Goal: Check status: Check status

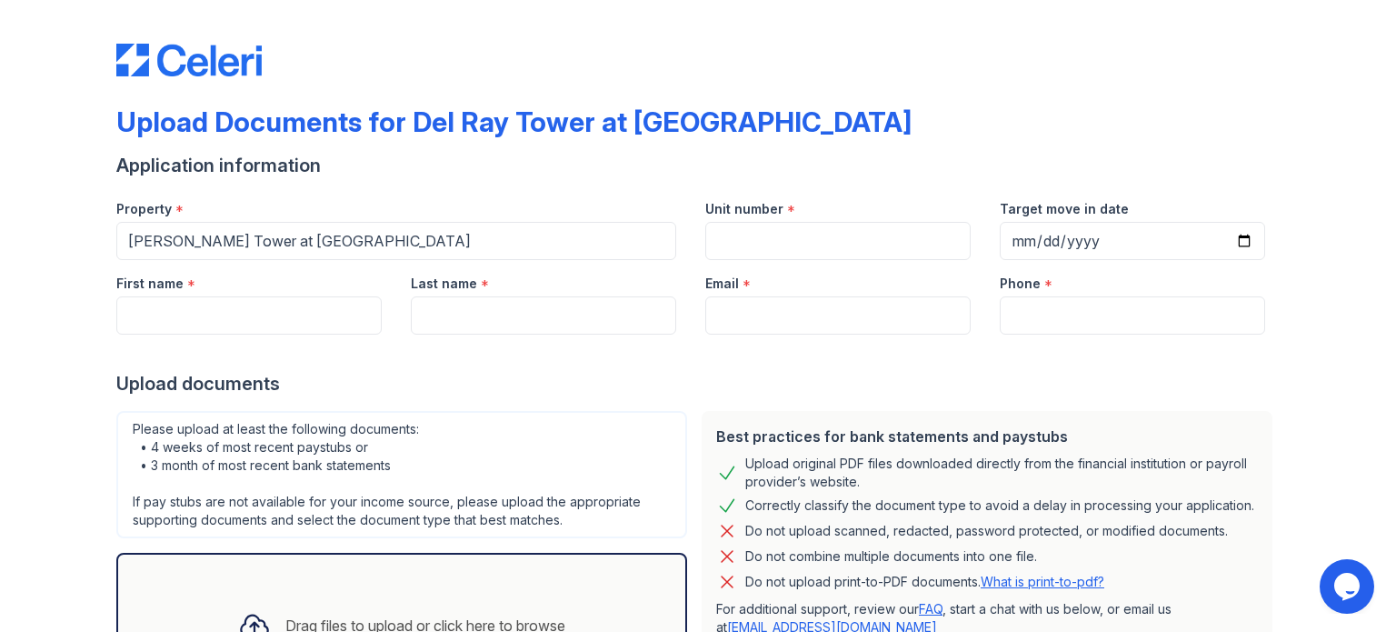
drag, startPoint x: 215, startPoint y: 59, endPoint x: 88, endPoint y: 24, distance: 132.1
click at [215, 58] on img at bounding box center [188, 60] width 145 height 33
click at [225, 57] on img at bounding box center [188, 60] width 145 height 33
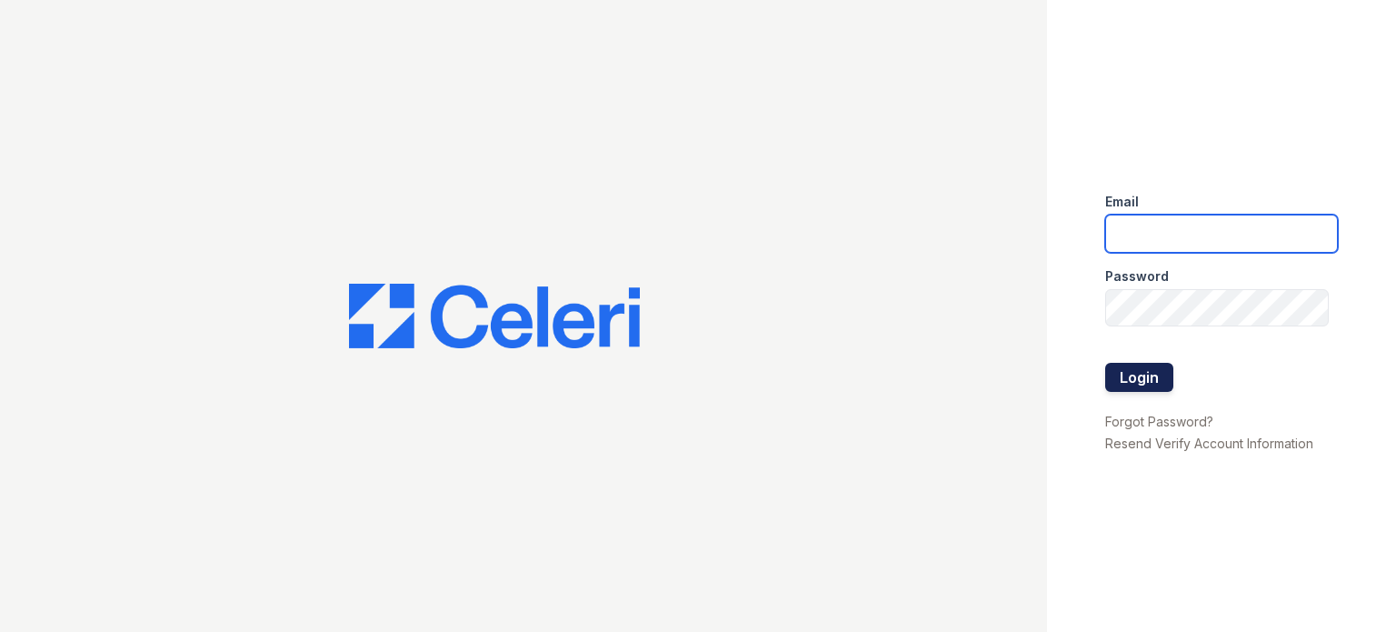
type input "sidney.contee@greystar.com"
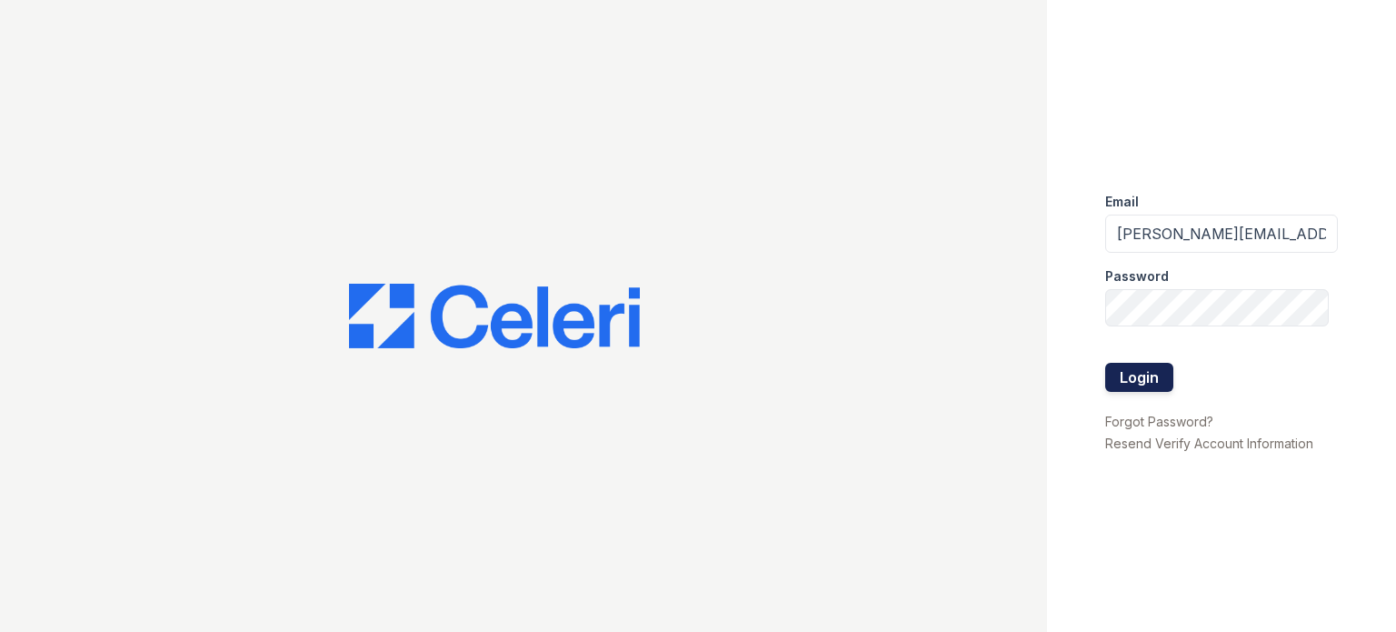
click at [1120, 367] on button "Login" at bounding box center [1139, 377] width 68 height 29
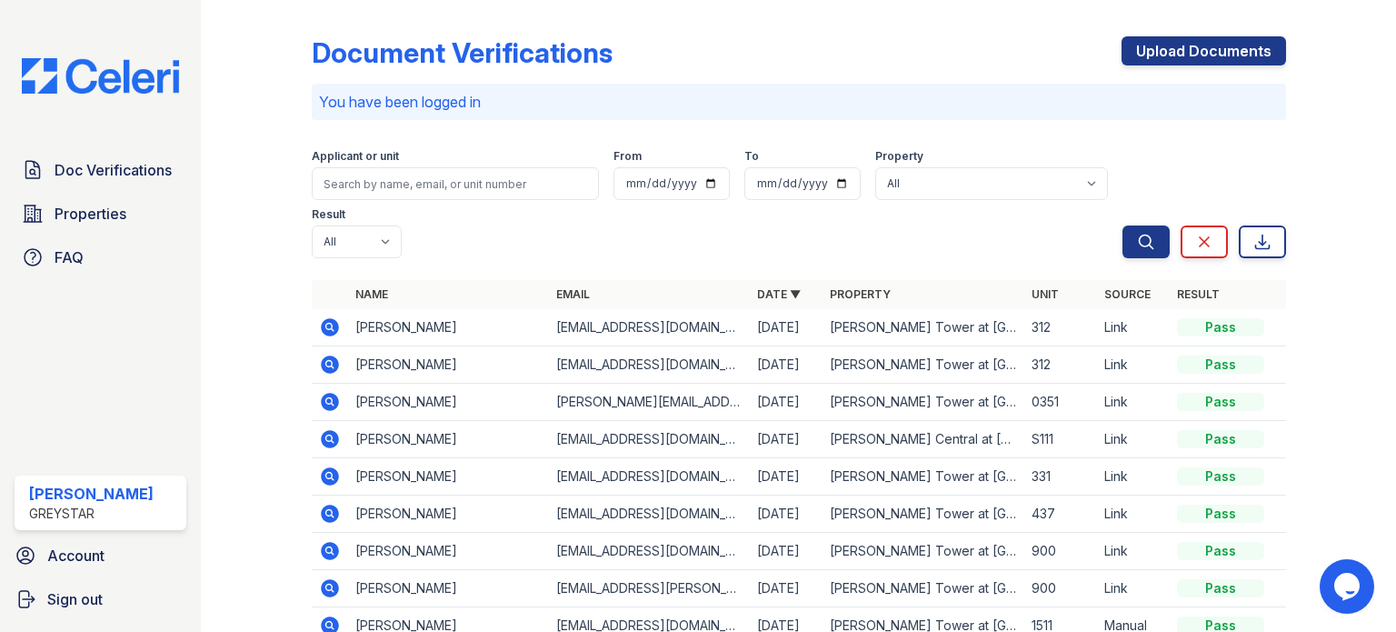
click at [333, 473] on icon at bounding box center [330, 476] width 18 height 18
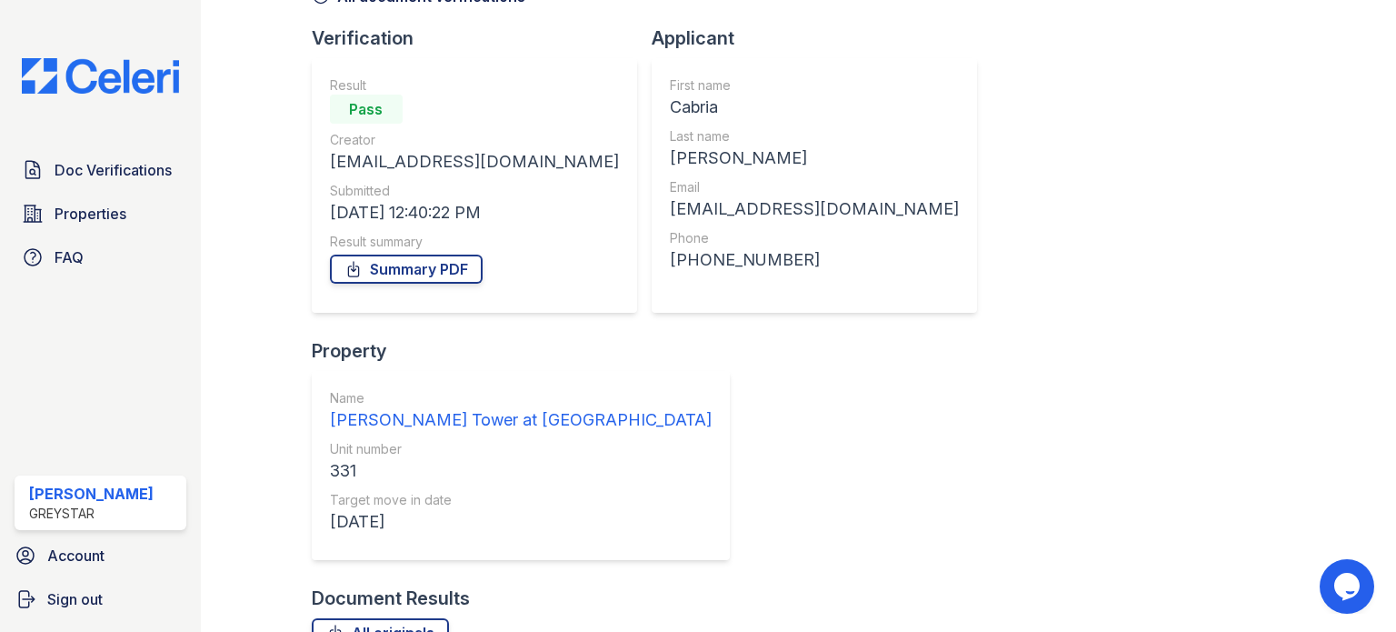
scroll to position [311, 0]
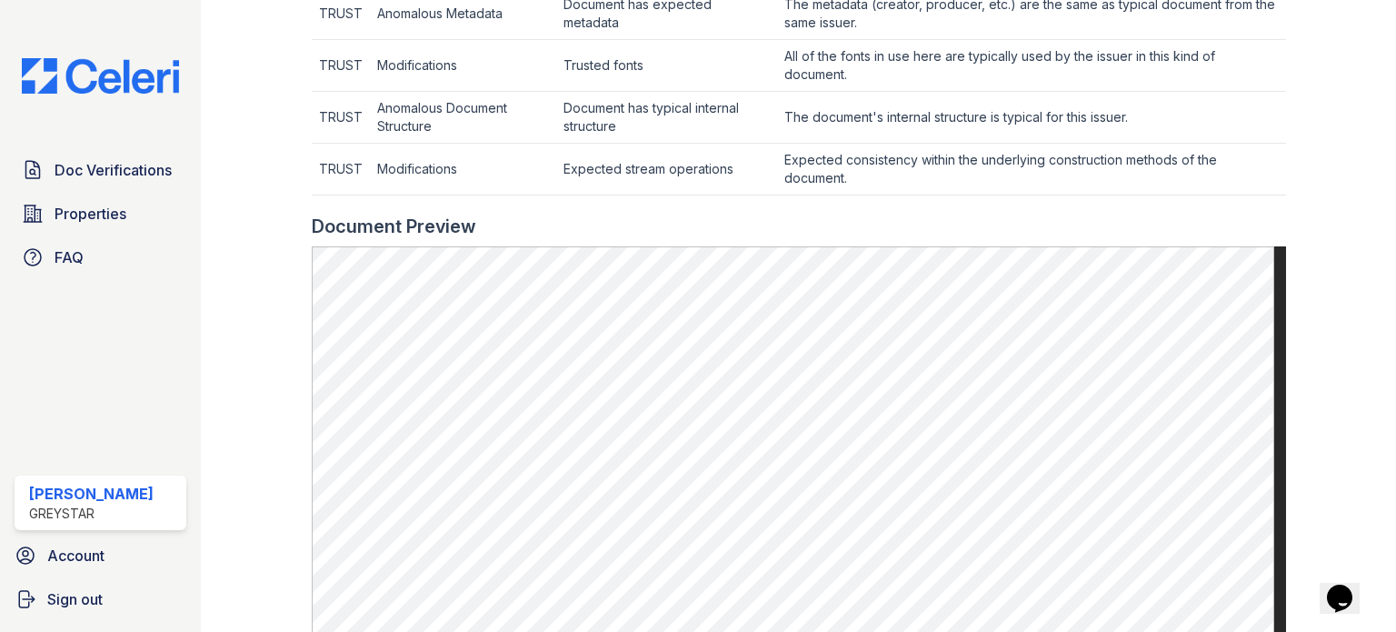
scroll to position [636, 0]
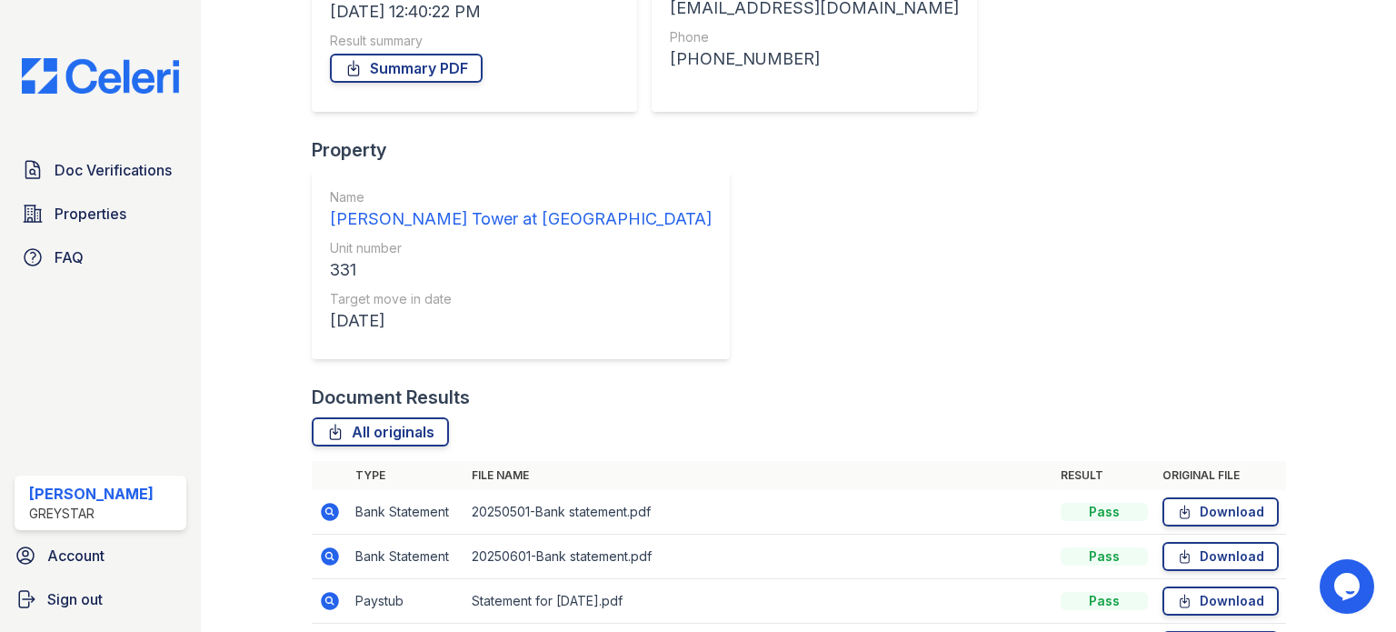
scroll to position [311, 0]
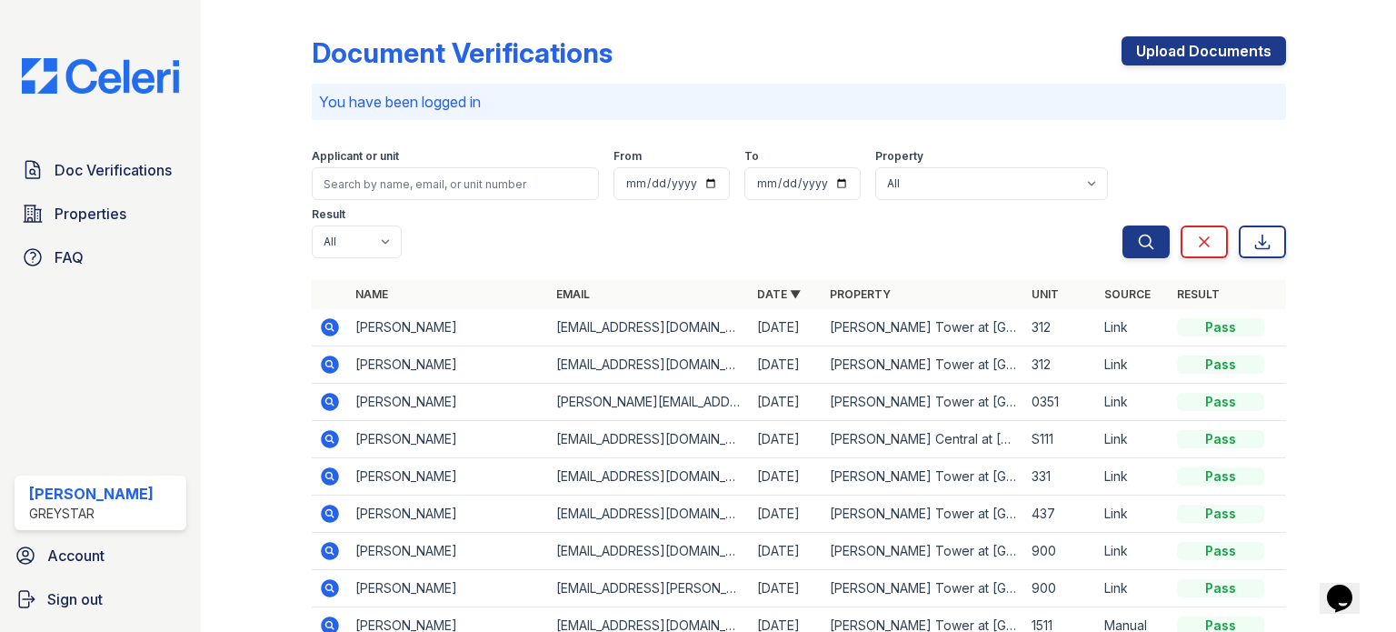
scroll to position [91, 0]
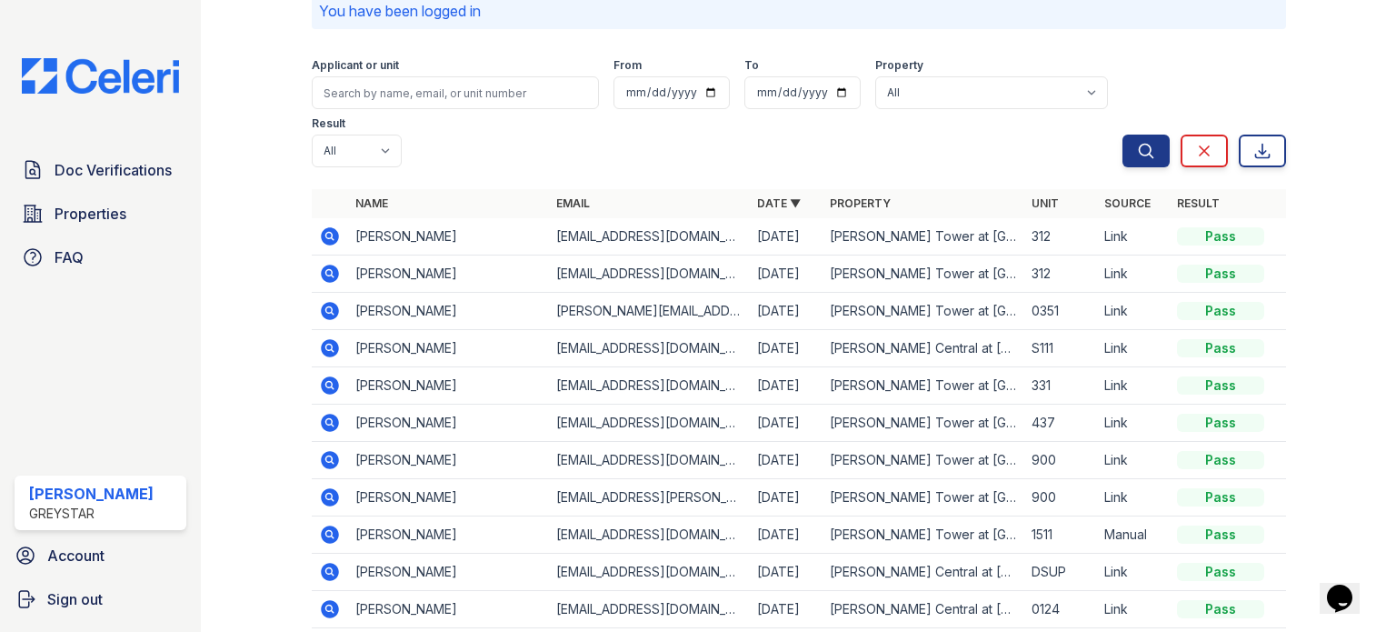
click at [334, 385] on icon at bounding box center [330, 385] width 18 height 18
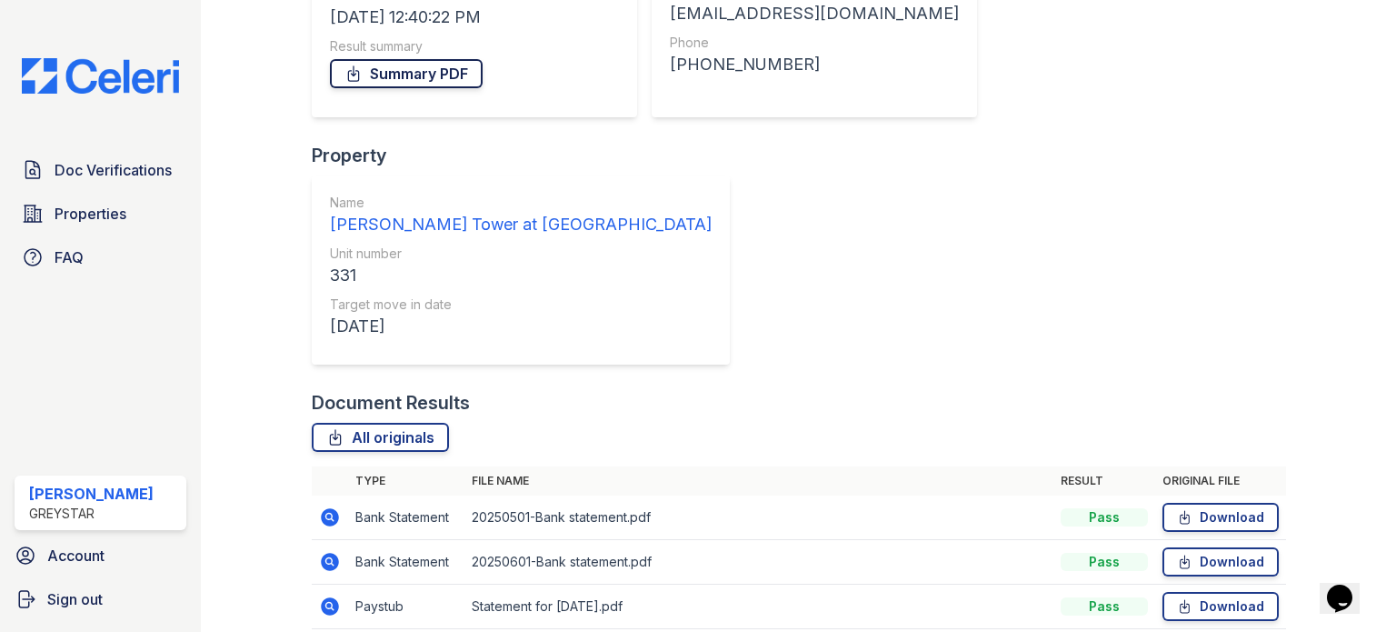
scroll to position [311, 0]
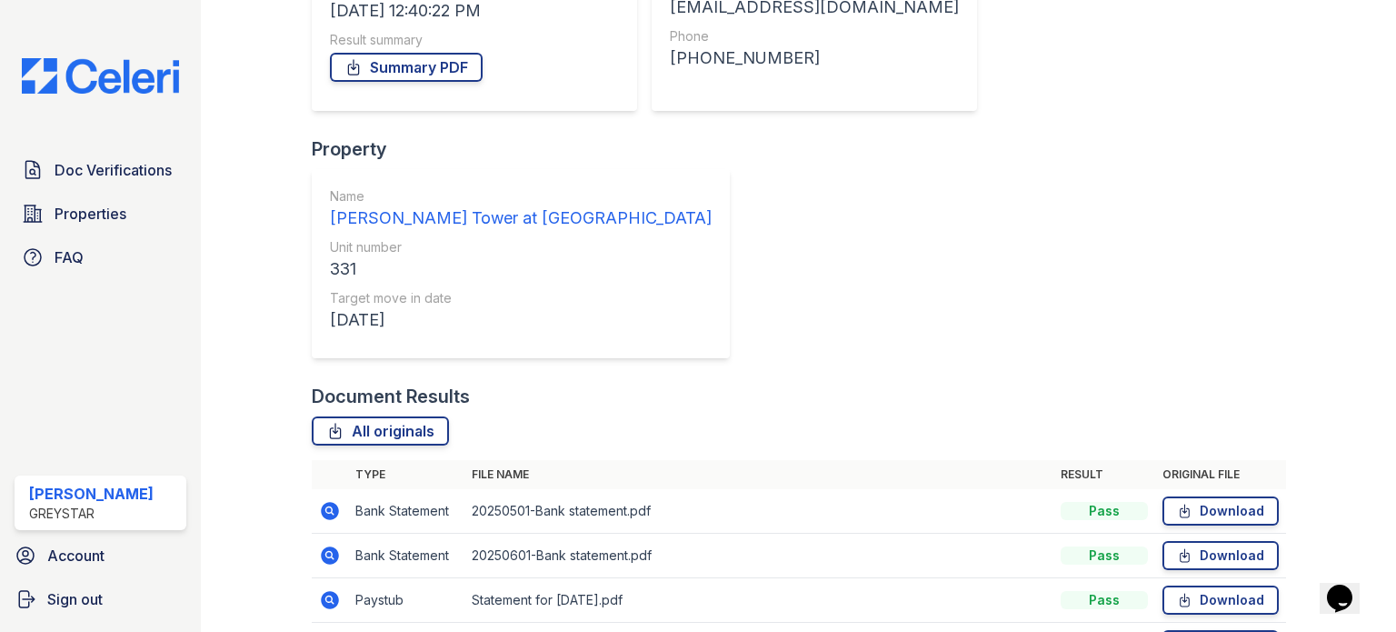
click at [331, 589] on icon at bounding box center [330, 600] width 22 height 22
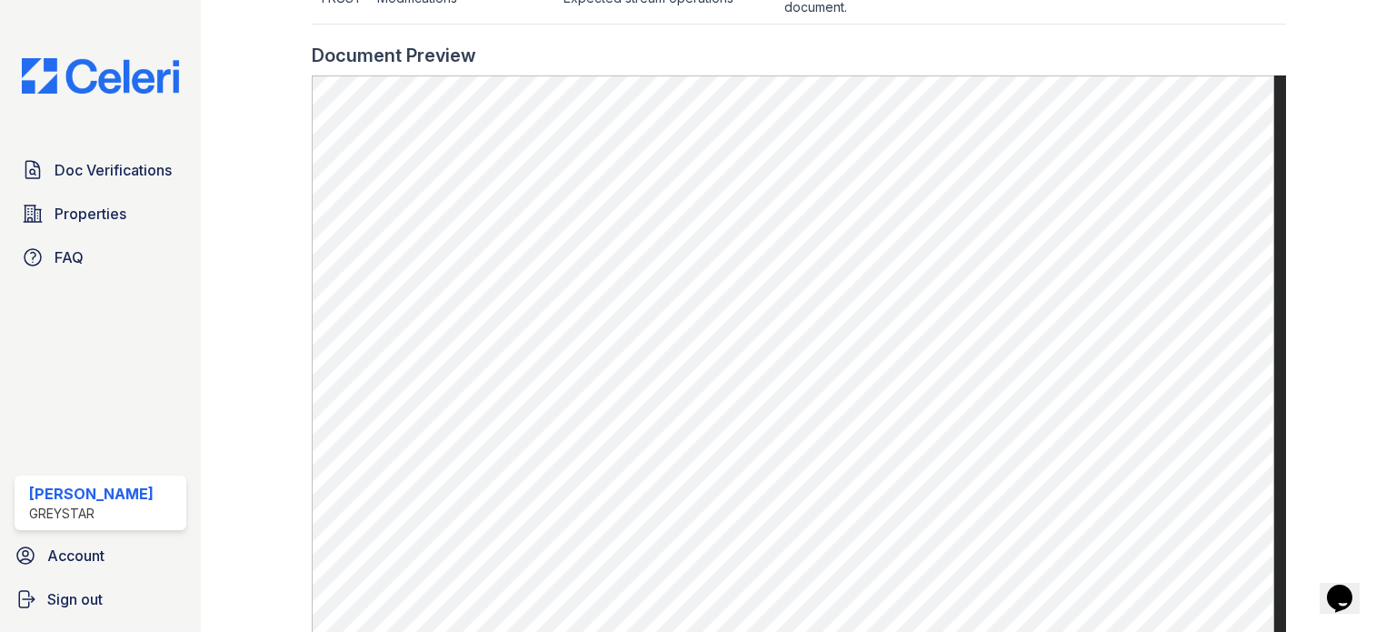
scroll to position [818, 0]
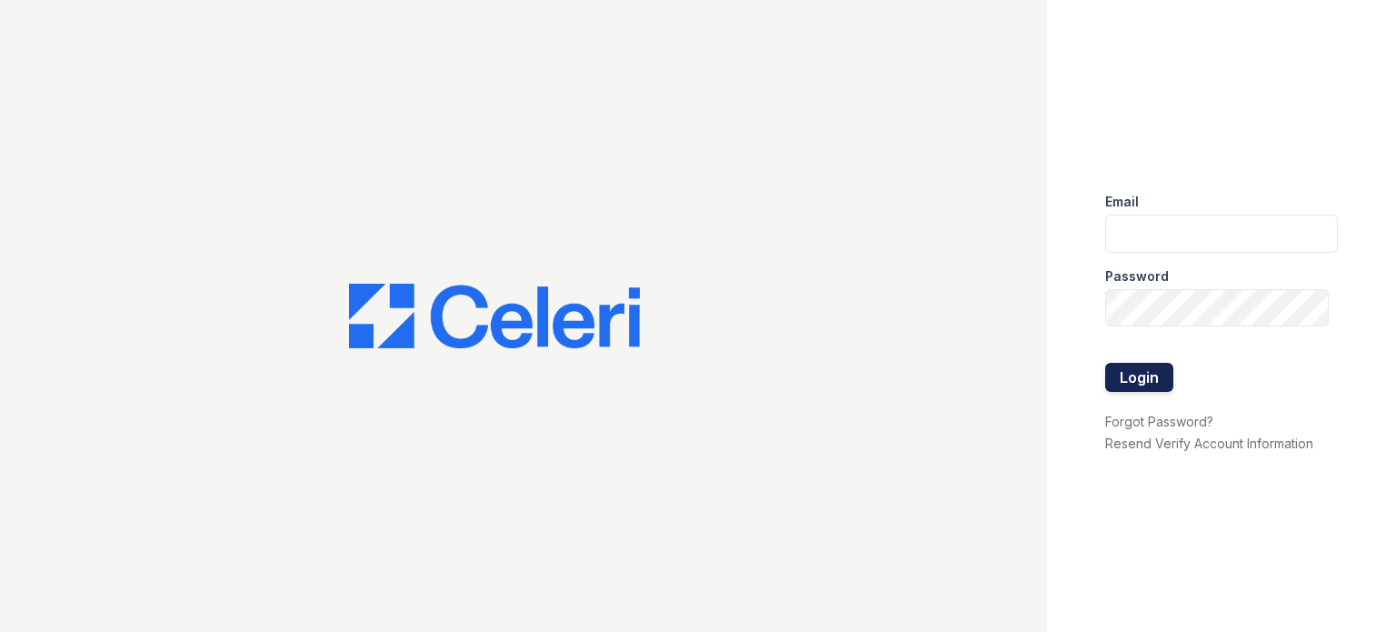
type input "sidney.contee@greystar.com"
click at [1153, 371] on button "Login" at bounding box center [1139, 377] width 68 height 29
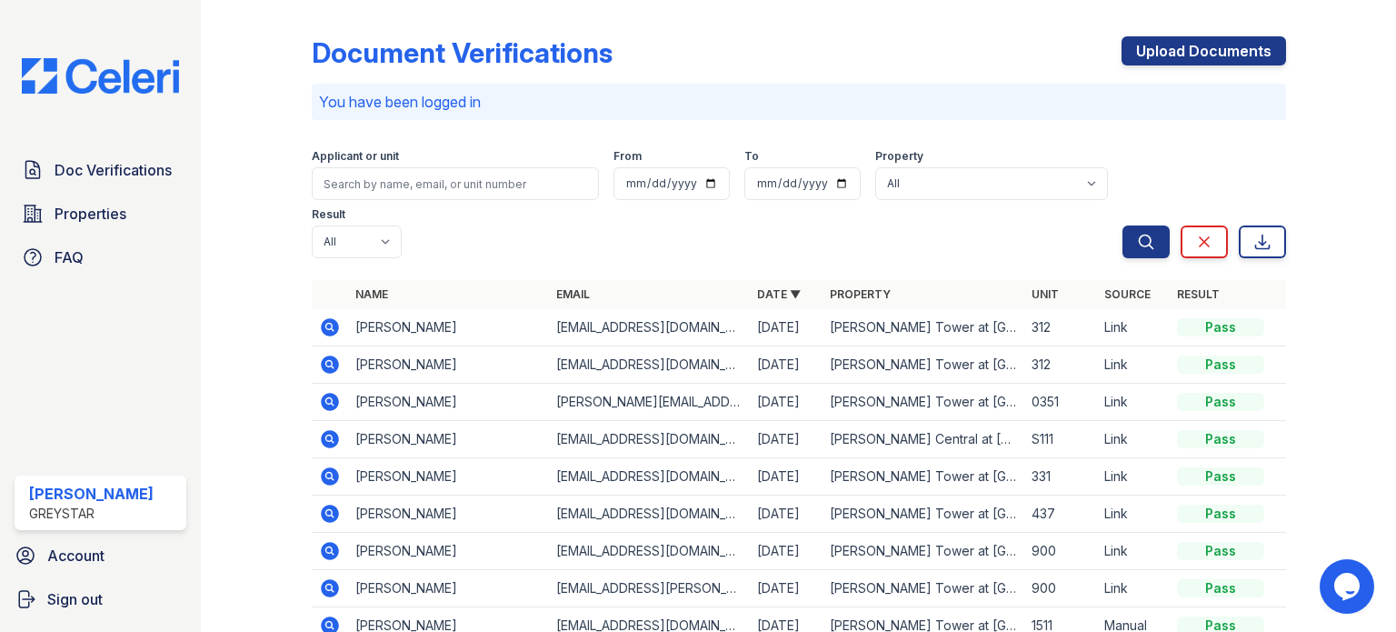
click at [327, 477] on icon at bounding box center [330, 476] width 22 height 22
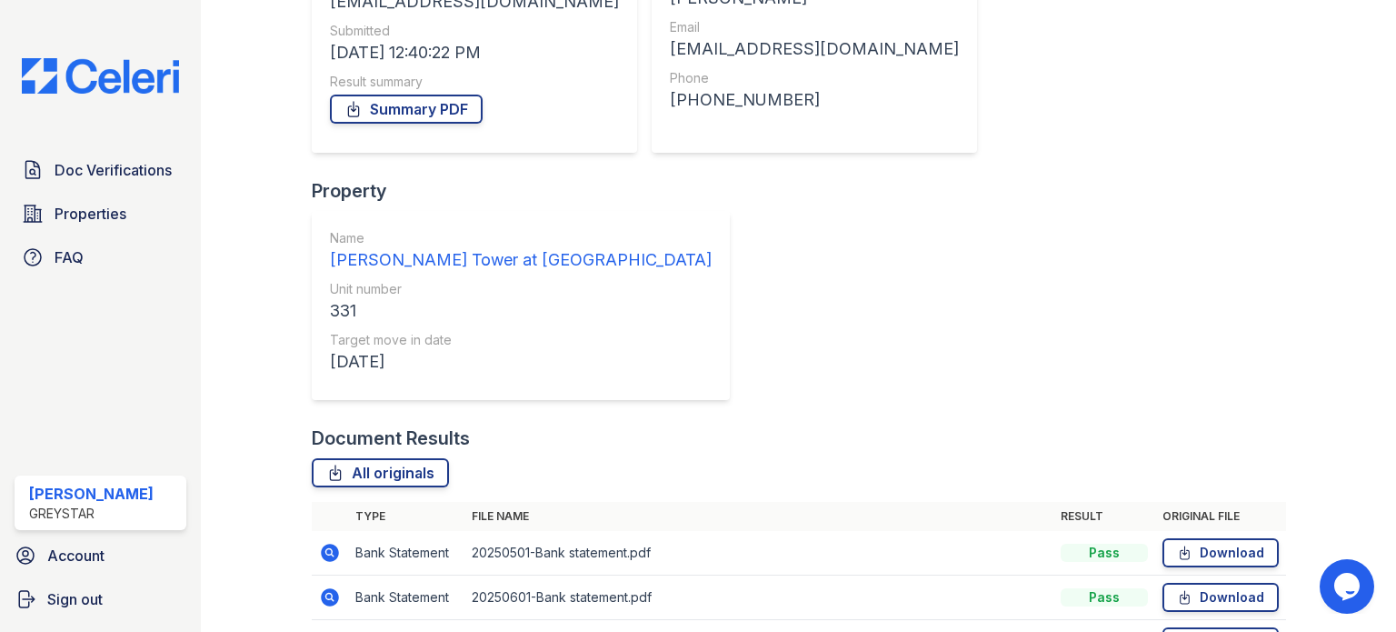
scroll to position [273, 0]
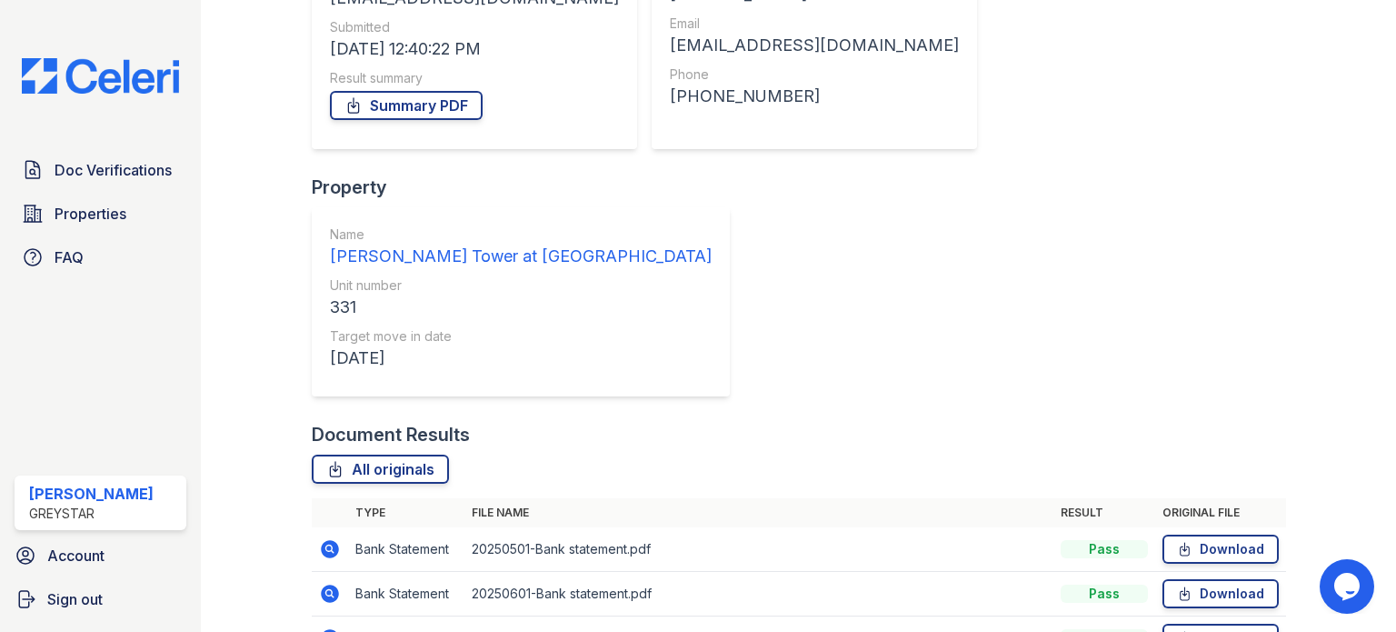
click at [341, 616] on td at bounding box center [330, 638] width 36 height 45
click at [327, 631] on icon at bounding box center [328, 637] width 5 height 5
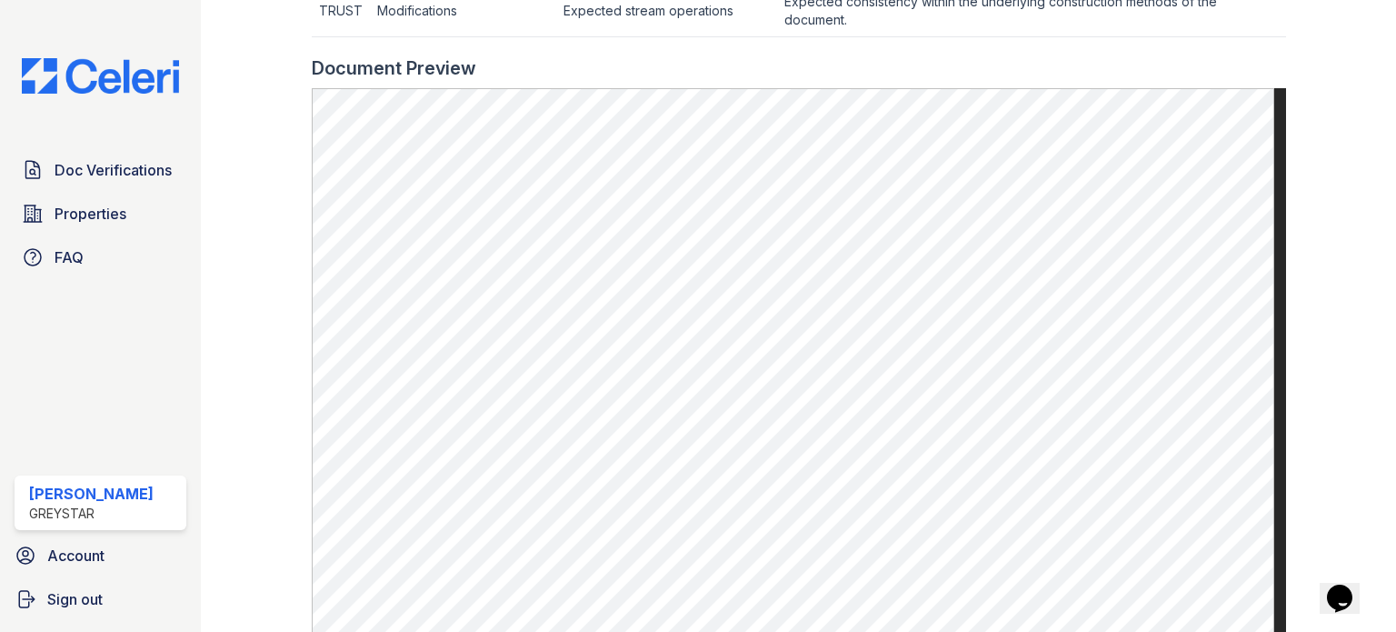
scroll to position [818, 0]
